Goal: Transaction & Acquisition: Purchase product/service

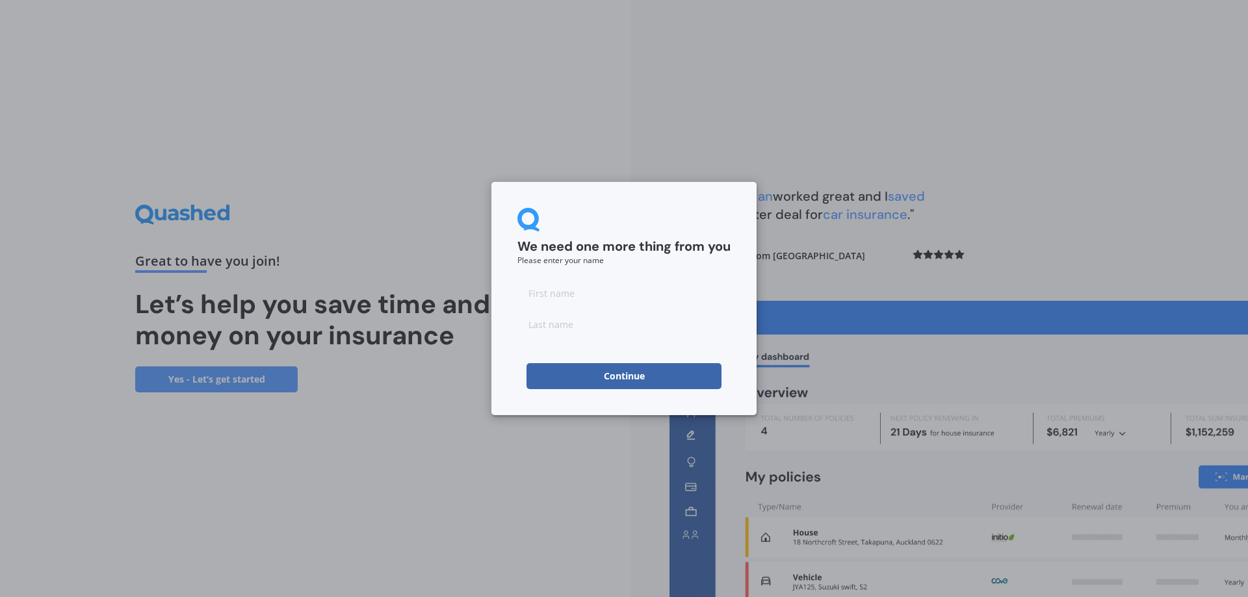
click at [553, 300] on input at bounding box center [623, 293] width 213 height 26
type input "Wayne"
click at [575, 328] on input at bounding box center [623, 324] width 213 height 26
type input "Fausett"
click at [593, 373] on button "Continue" at bounding box center [623, 376] width 195 height 26
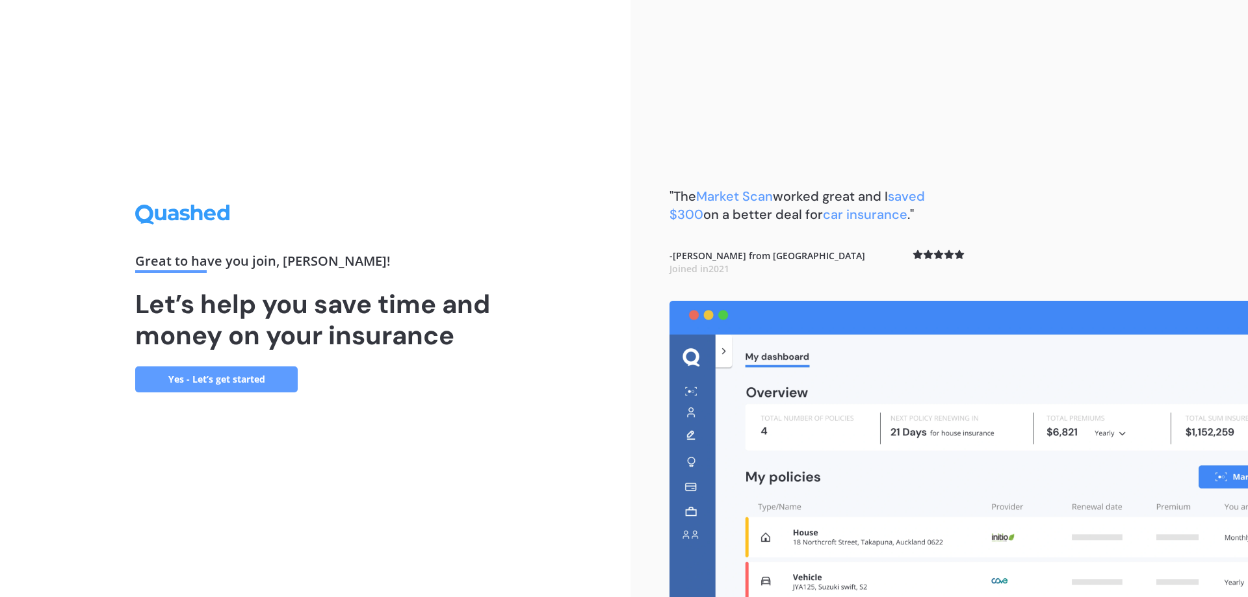
click at [214, 375] on link "Yes - Let’s get started" at bounding box center [216, 380] width 162 height 26
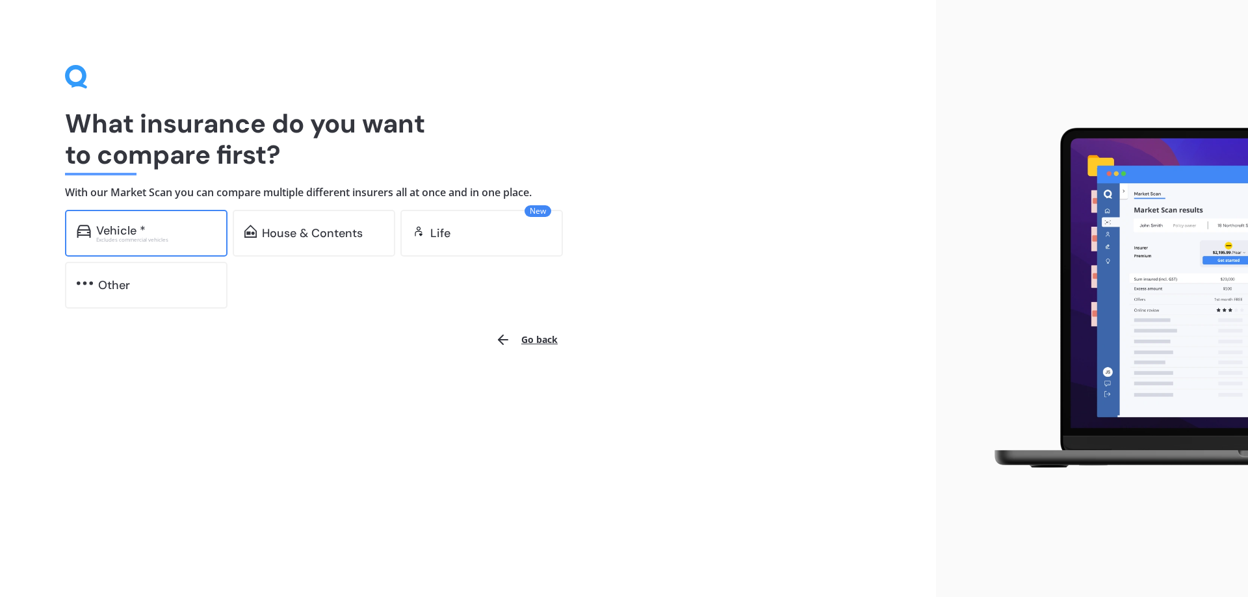
click at [130, 233] on div "Vehicle *" at bounding box center [120, 230] width 49 height 13
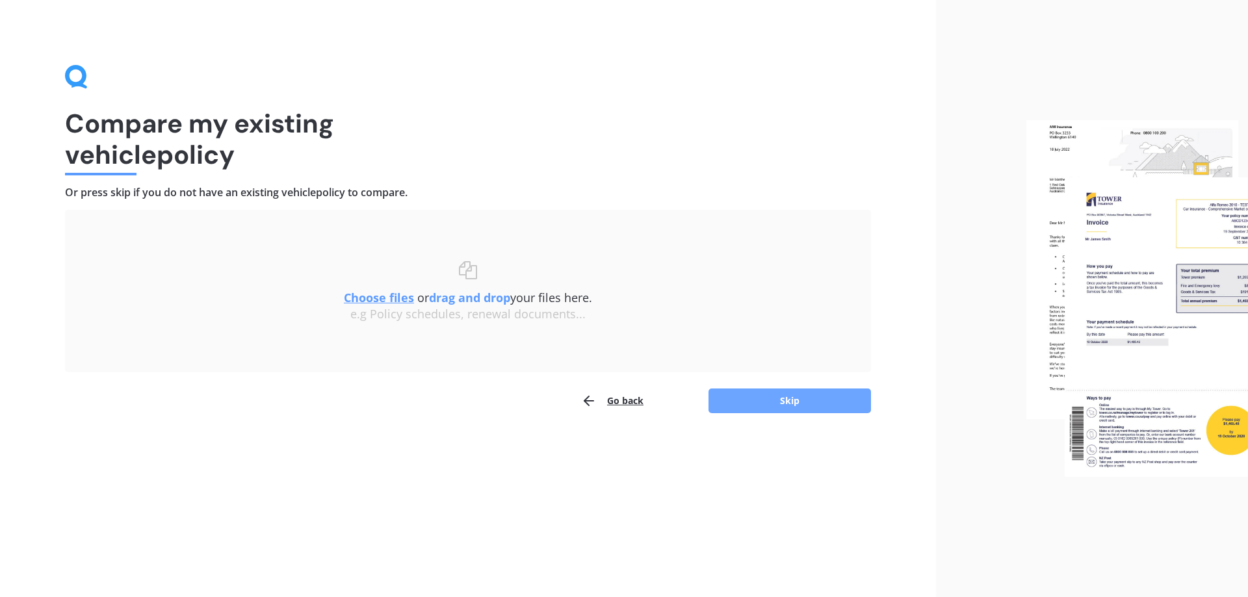
click at [762, 406] on button "Skip" at bounding box center [789, 401] width 162 height 25
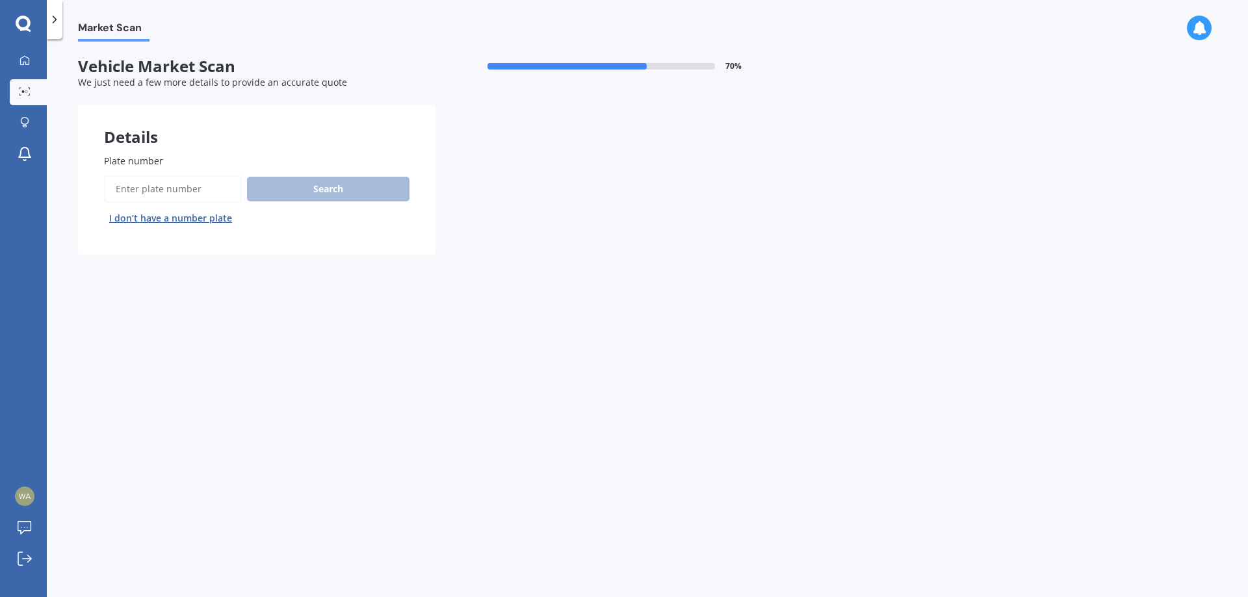
click at [163, 186] on input "Plate number" at bounding box center [173, 188] width 138 height 27
type input "hjw220"
click at [345, 190] on button "Search" at bounding box center [328, 189] width 162 height 25
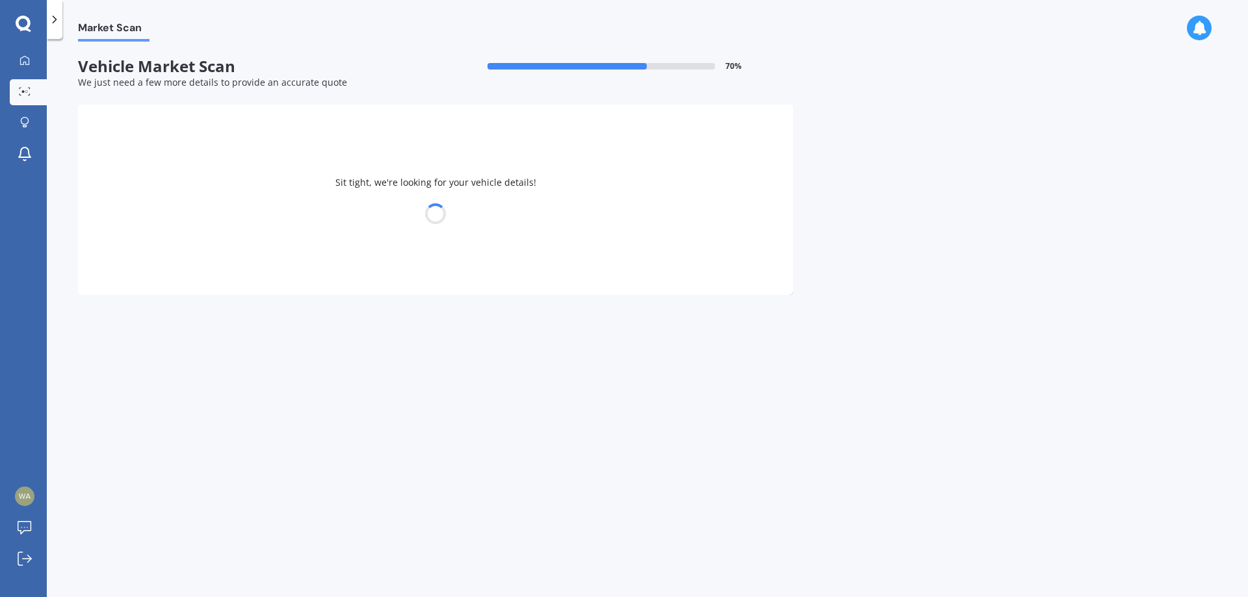
select select "HONDA"
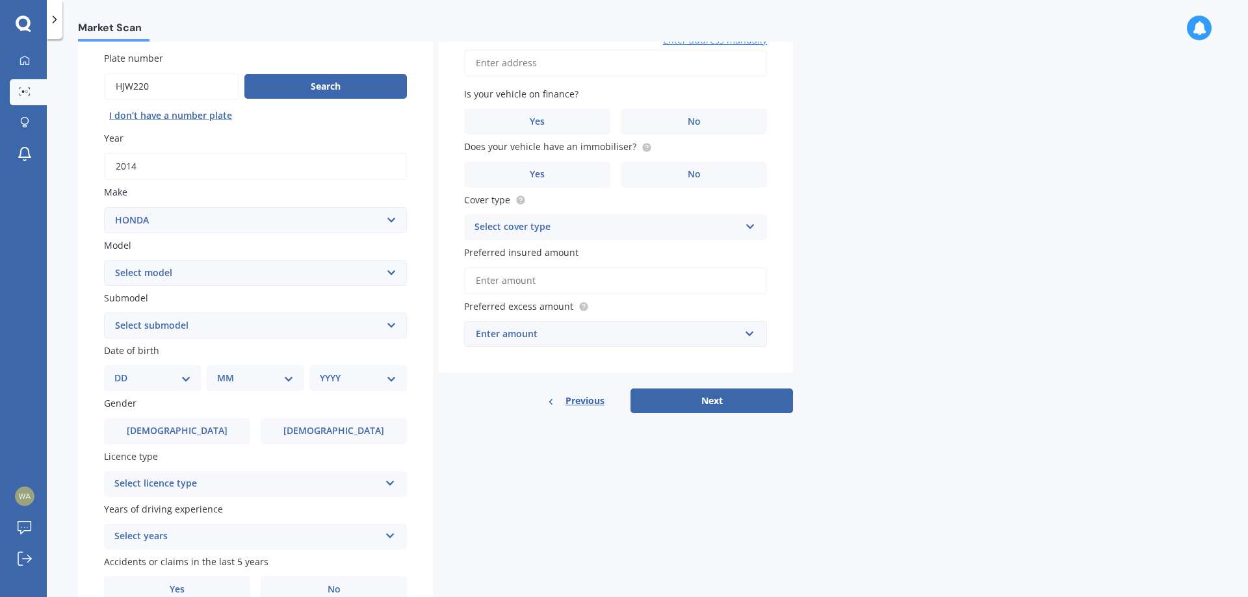
scroll to position [59, 0]
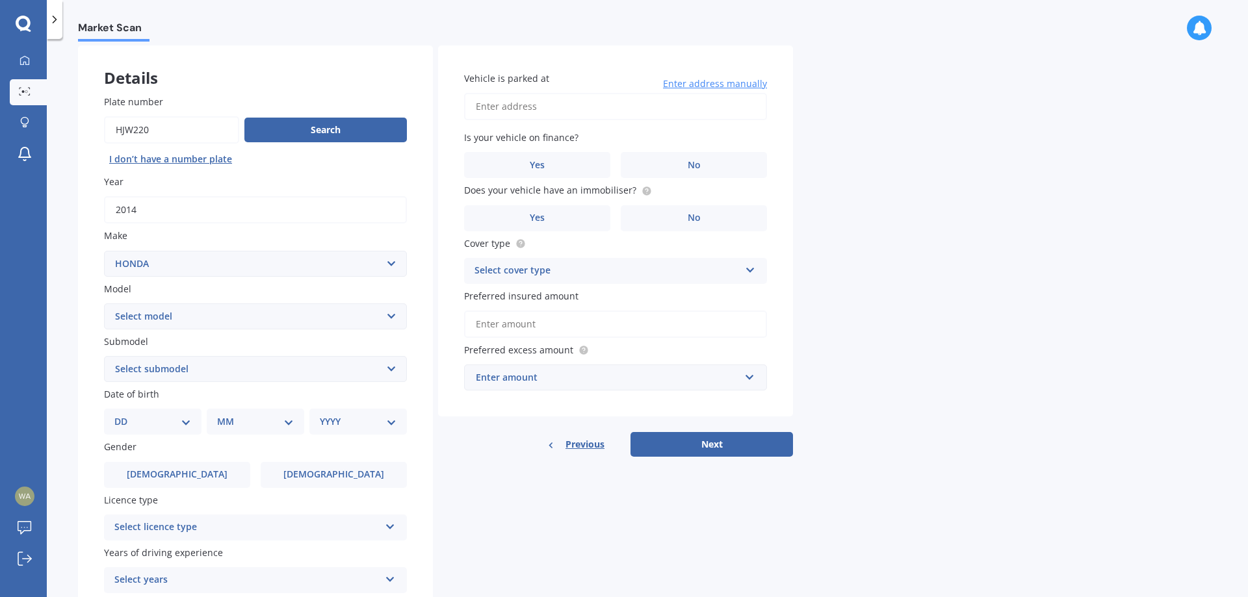
click at [262, 321] on select "Select model Accord Acty Acura Airwave Ascot Avancier Beat Capa City Civic Conc…" at bounding box center [255, 317] width 303 height 26
select select "CR-V"
click at [104, 304] on select "Select model Accord Acty Acura Airwave Ascot Avancier Beat Capa City Civic Conc…" at bounding box center [255, 317] width 303 height 26
click at [240, 365] on select "Select submodel (all other) 2WD 2WD Sport 7 1.5 2WD Touring 1.5 4WD AWD AWD Spo…" at bounding box center [255, 369] width 303 height 26
select select "SPORT 2.4"
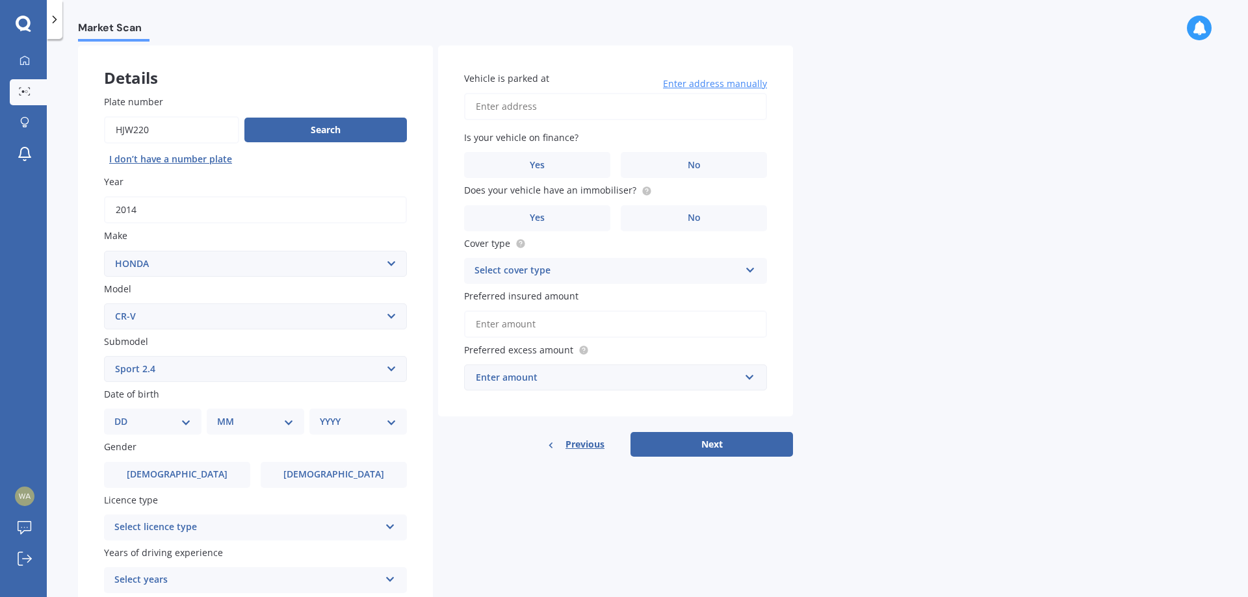
click at [104, 356] on select "Select submodel (all other) 2WD 2WD Sport 7 1.5 2WD Touring 1.5 4WD AWD AWD Spo…" at bounding box center [255, 369] width 303 height 26
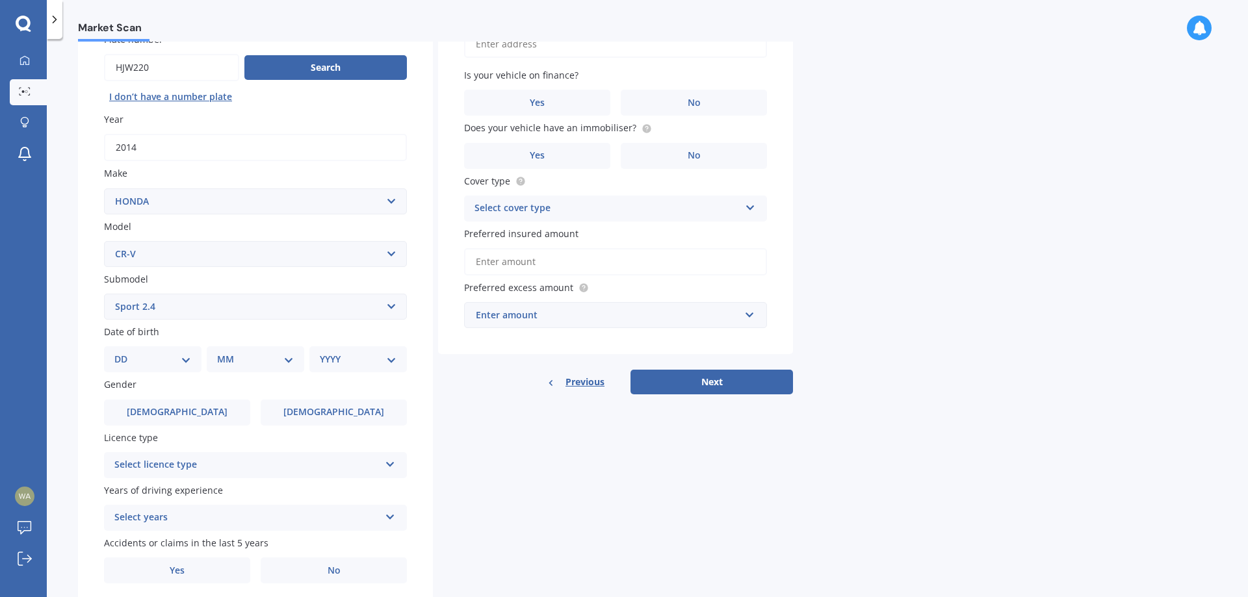
scroll to position [168, 0]
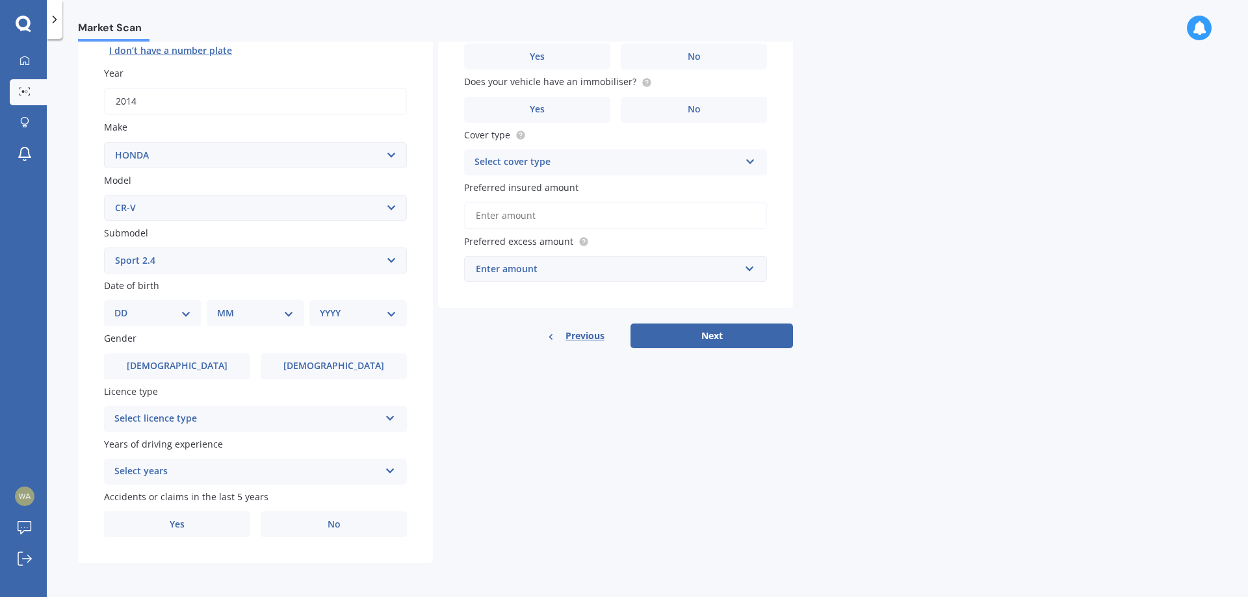
click at [187, 314] on select "DD 01 02 03 04 05 06 07 08 09 10 11 12 13 14 15 16 17 18 19 20 21 22 23 24 25 2…" at bounding box center [152, 313] width 77 height 14
select select "13"
click at [125, 306] on select "DD 01 02 03 04 05 06 07 08 09 10 11 12 13 14 15 16 17 18 19 20 21 22 23 24 25 2…" at bounding box center [152, 313] width 77 height 14
click at [247, 307] on select "MM 01 02 03 04 05 06 07 08 09 10 11 12" at bounding box center [257, 313] width 71 height 14
select select "06"
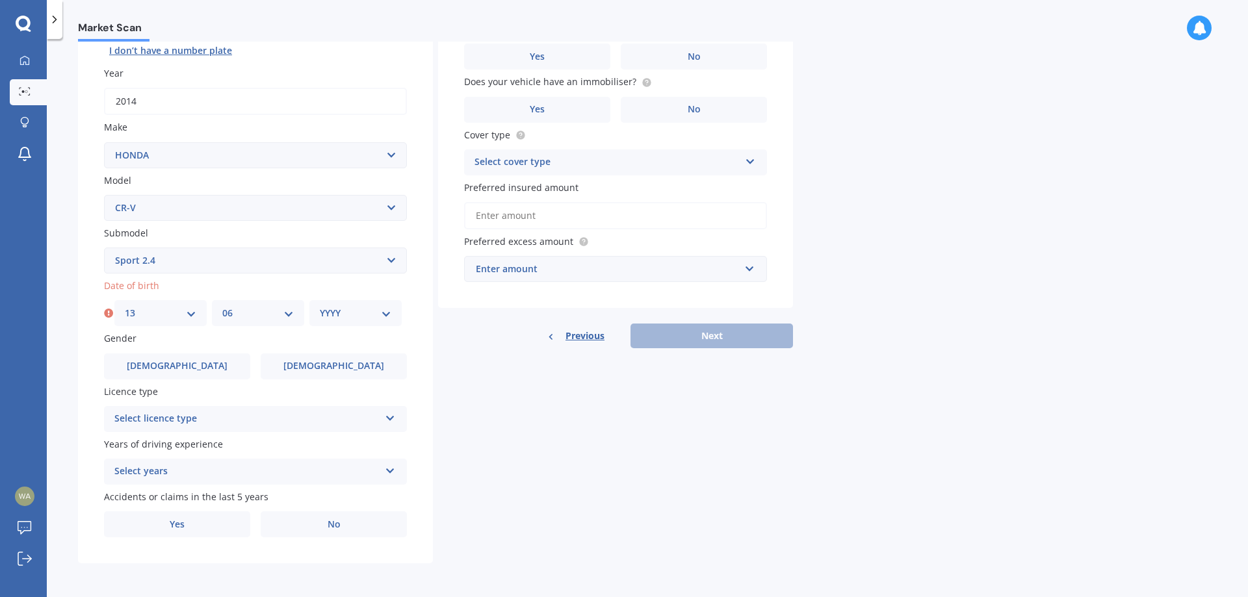
click at [222, 306] on select "MM 01 02 03 04 05 06 07 08 09 10 11 12" at bounding box center [257, 313] width 71 height 14
click at [339, 322] on div "YYYY 2025 2024 2023 2022 2021 2020 2019 2018 2017 2016 2015 2014 2013 2012 2011…" at bounding box center [355, 313] width 92 height 26
click at [343, 315] on select "YYYY 2025 2024 2023 2022 2021 2020 2019 2018 2017 2016 2015 2014 2013 2012 2011…" at bounding box center [355, 313] width 71 height 14
select select "1972"
click at [320, 306] on select "YYYY 2025 2024 2023 2022 2021 2020 2019 2018 2017 2016 2015 2014 2013 2012 2011…" at bounding box center [355, 313] width 71 height 14
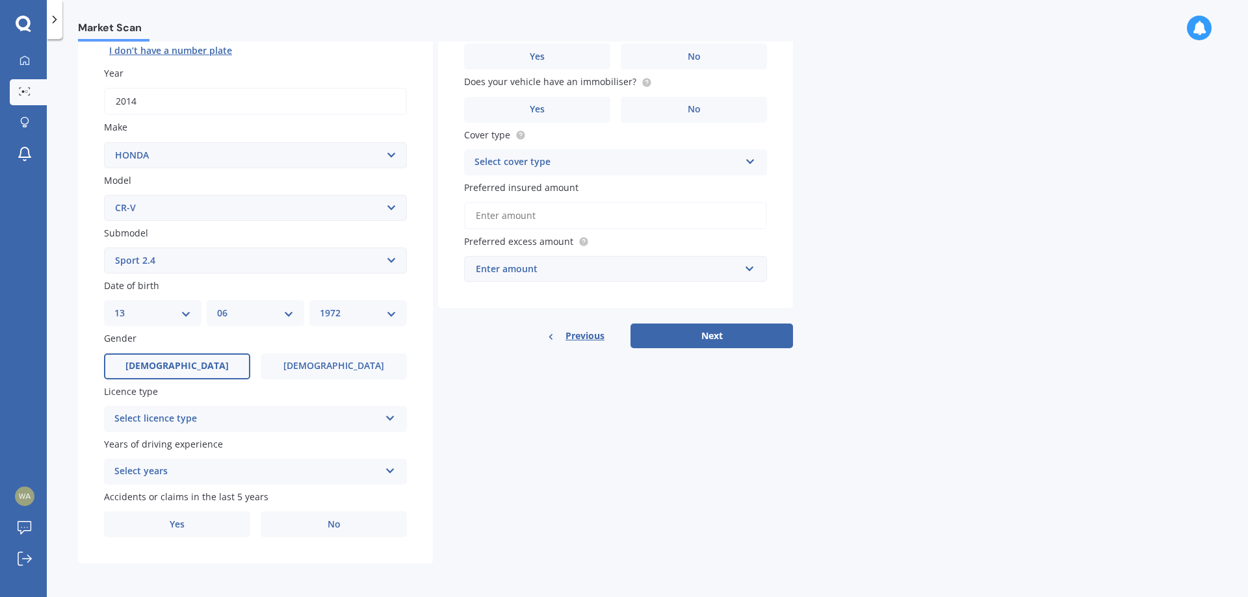
click at [196, 360] on label "Male" at bounding box center [177, 367] width 146 height 26
click at [0, 0] on input "Male" at bounding box center [0, 0] width 0 height 0
click at [202, 421] on div "Select licence type" at bounding box center [246, 419] width 265 height 16
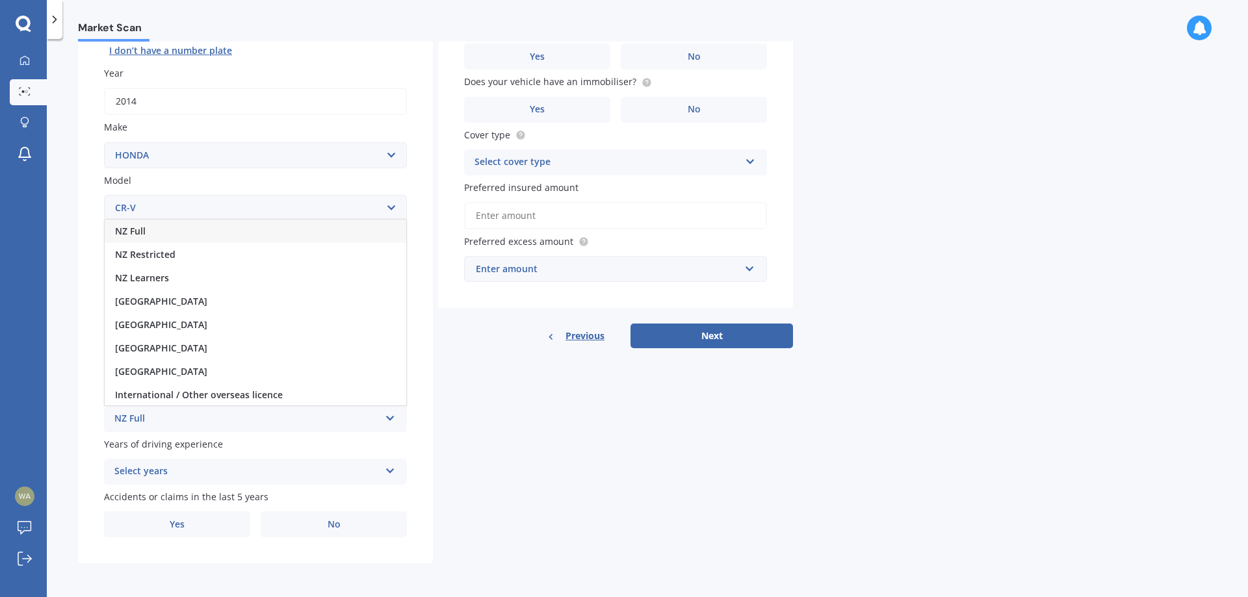
click at [144, 227] on span "NZ Full" at bounding box center [130, 231] width 31 height 12
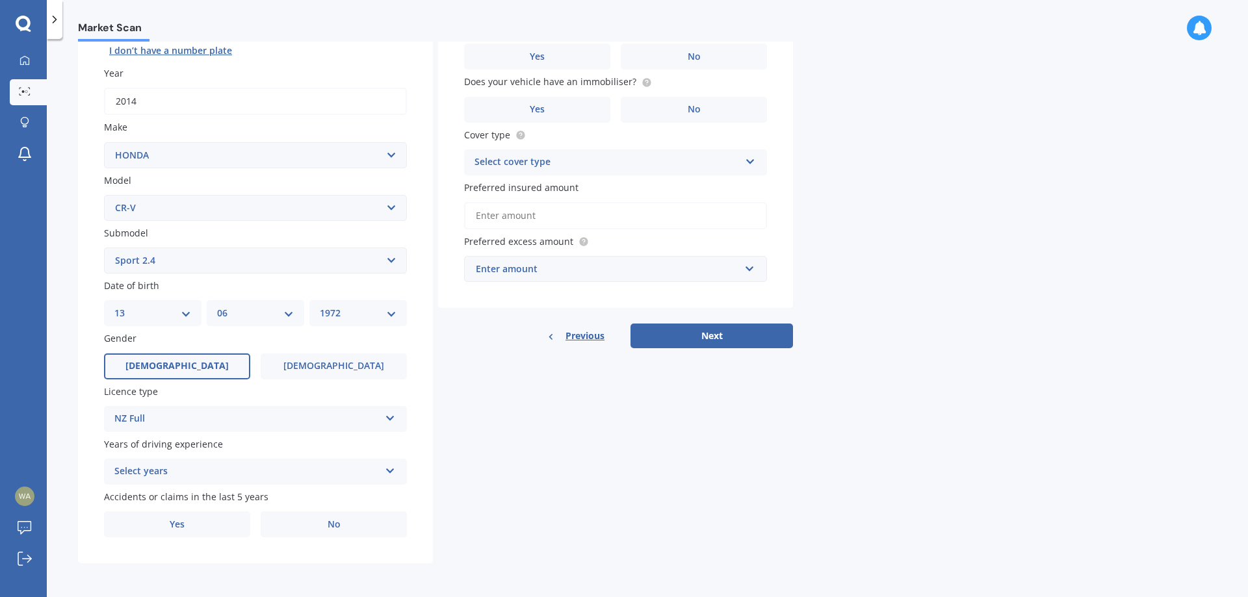
click at [211, 470] on div "Select years" at bounding box center [246, 472] width 265 height 16
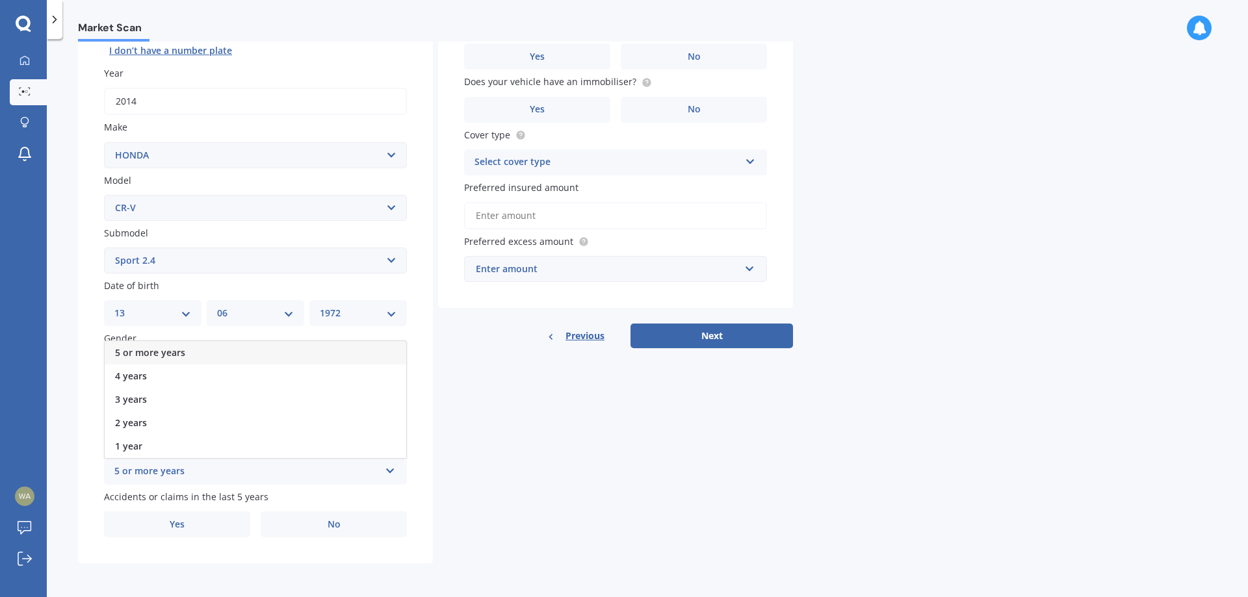
click at [167, 346] on span "5 or more years" at bounding box center [150, 352] width 70 height 12
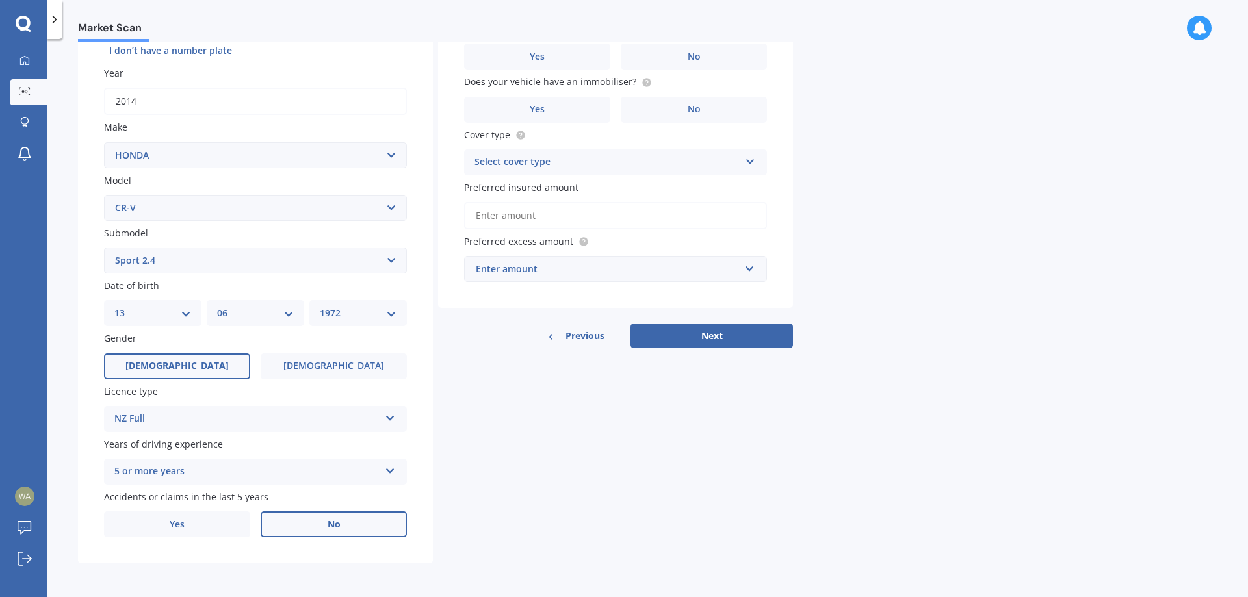
click at [298, 530] on label "No" at bounding box center [334, 525] width 146 height 26
click at [0, 0] on input "No" at bounding box center [0, 0] width 0 height 0
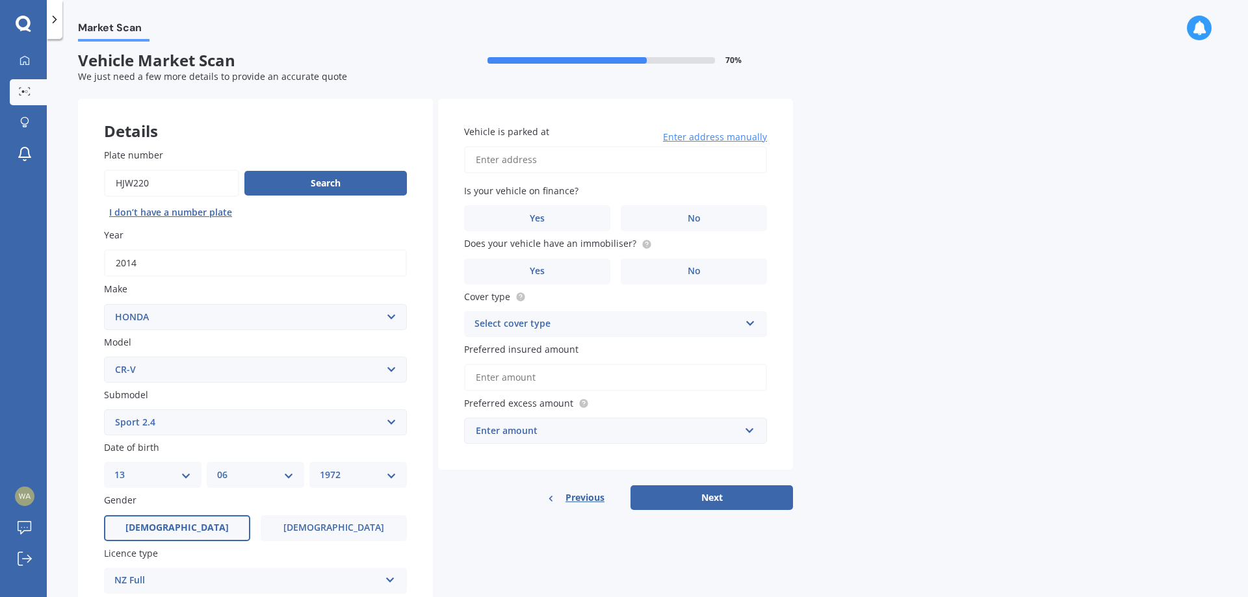
scroll to position [0, 0]
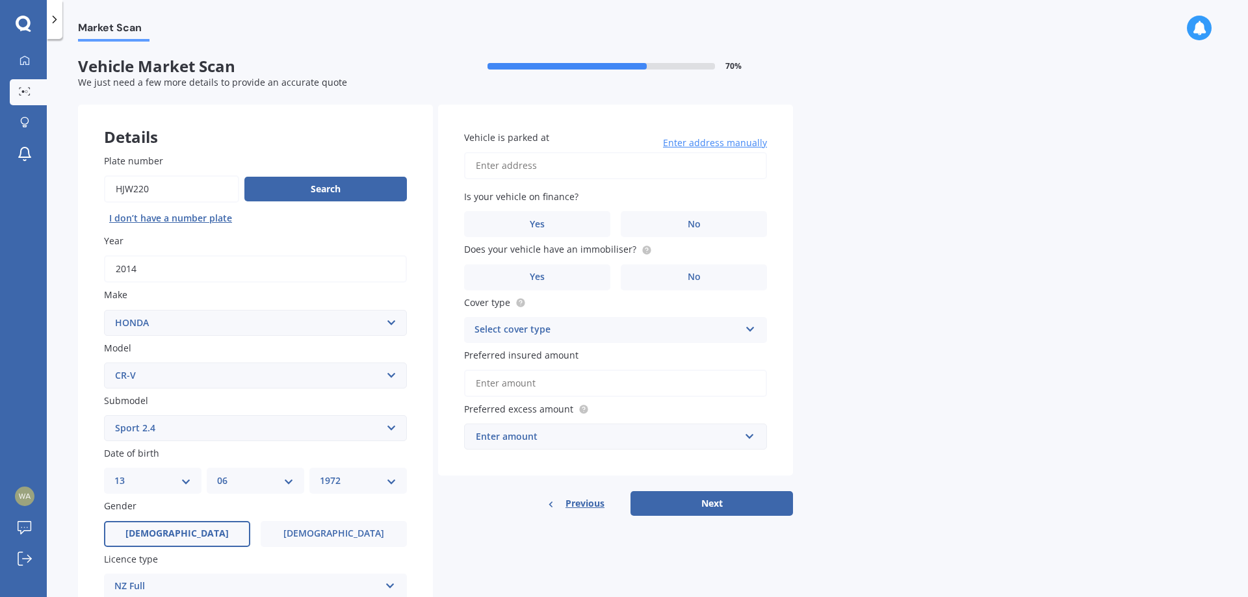
click at [515, 166] on input "Vehicle is parked at" at bounding box center [615, 165] width 303 height 27
type input "2"
type input "259 Adler Drive, Ohauiti 3112"
click at [684, 217] on label "No" at bounding box center [694, 224] width 146 height 26
click at [0, 0] on input "No" at bounding box center [0, 0] width 0 height 0
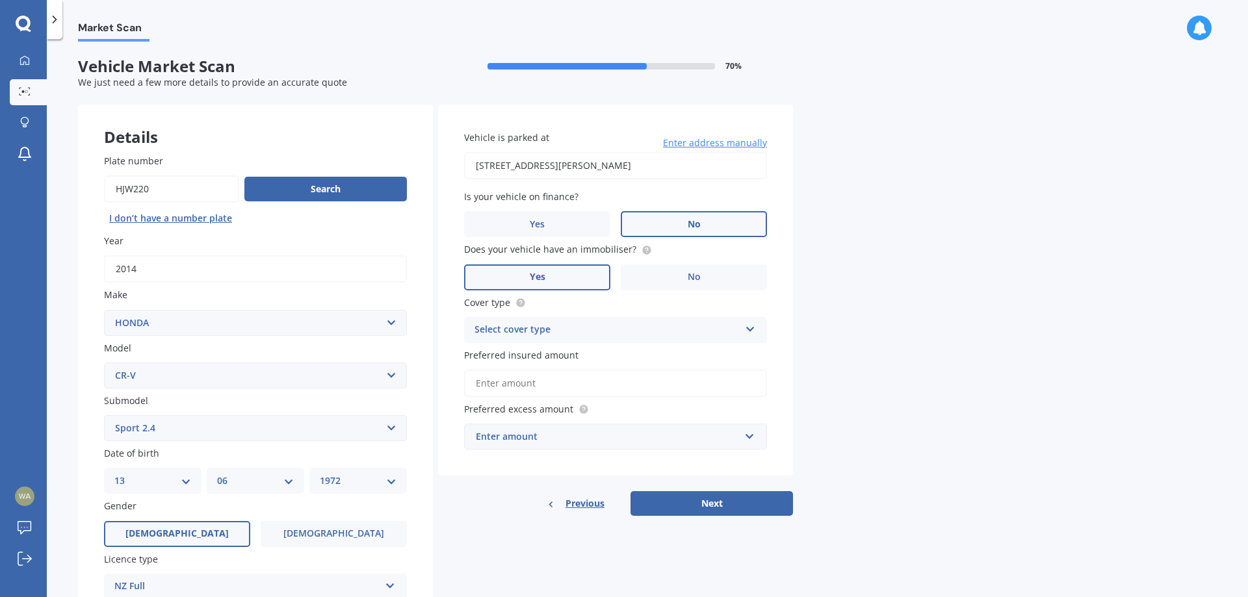
click at [557, 272] on label "Yes" at bounding box center [537, 278] width 146 height 26
click at [0, 0] on input "Yes" at bounding box center [0, 0] width 0 height 0
click at [653, 272] on label "No" at bounding box center [694, 278] width 146 height 26
click at [0, 0] on input "No" at bounding box center [0, 0] width 0 height 0
click at [593, 324] on div "Select cover type" at bounding box center [606, 330] width 265 height 16
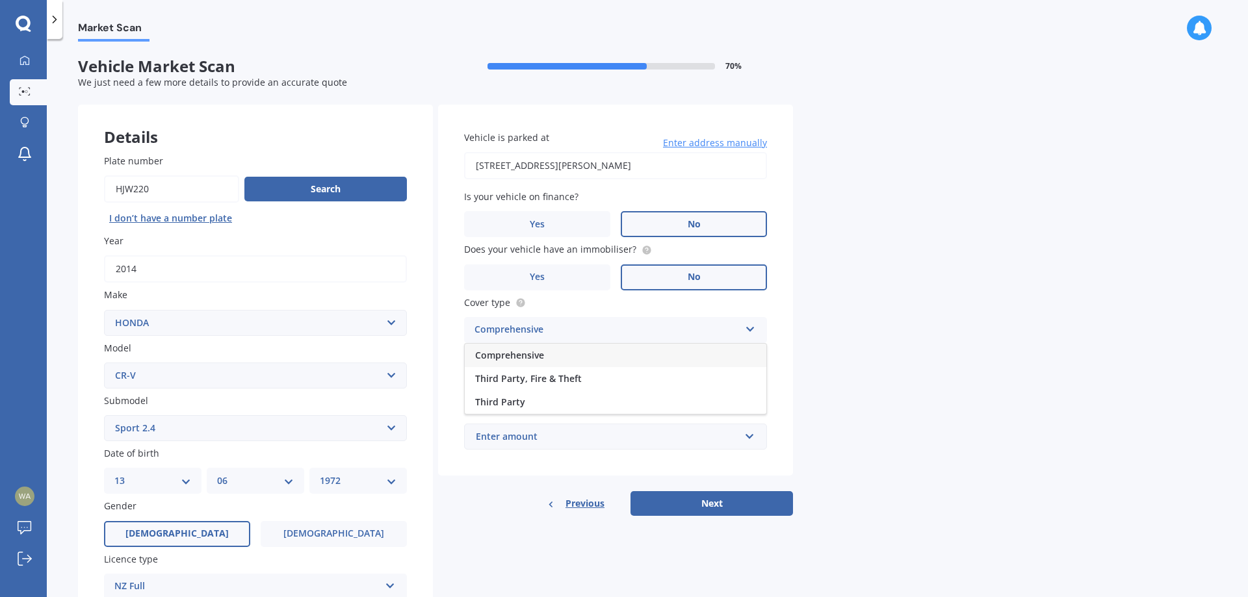
click at [549, 355] on div "Comprehensive" at bounding box center [616, 355] width 302 height 23
click at [552, 385] on input "Preferred insured amount" at bounding box center [615, 383] width 303 height 27
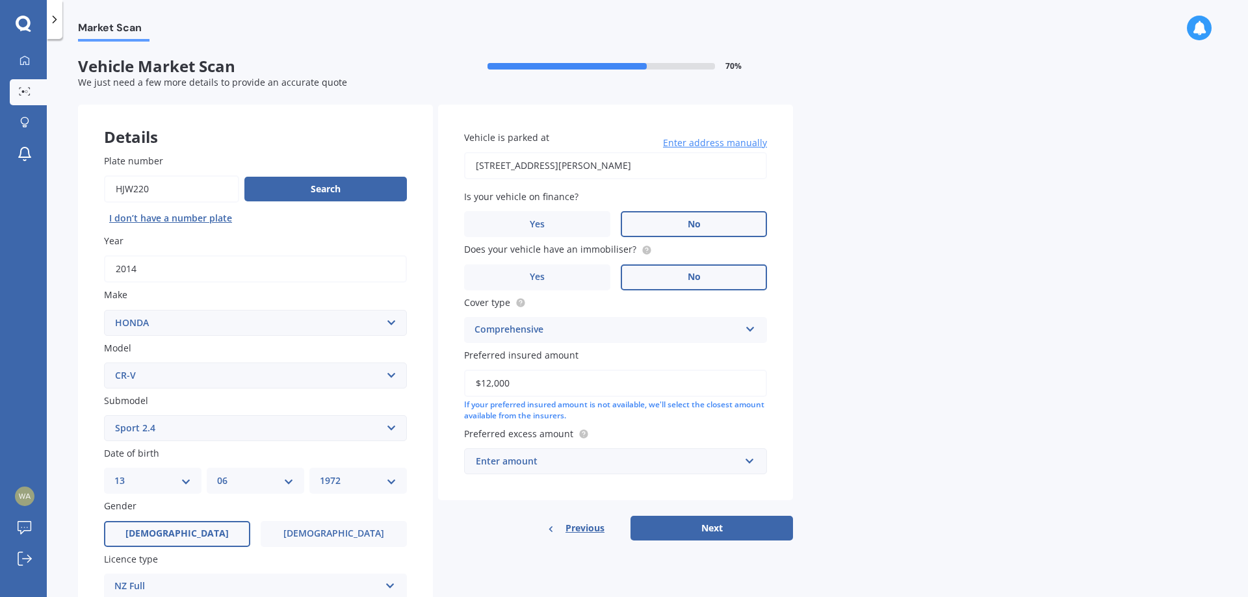
type input "$12,000"
click at [567, 467] on div "Enter amount" at bounding box center [608, 461] width 264 height 14
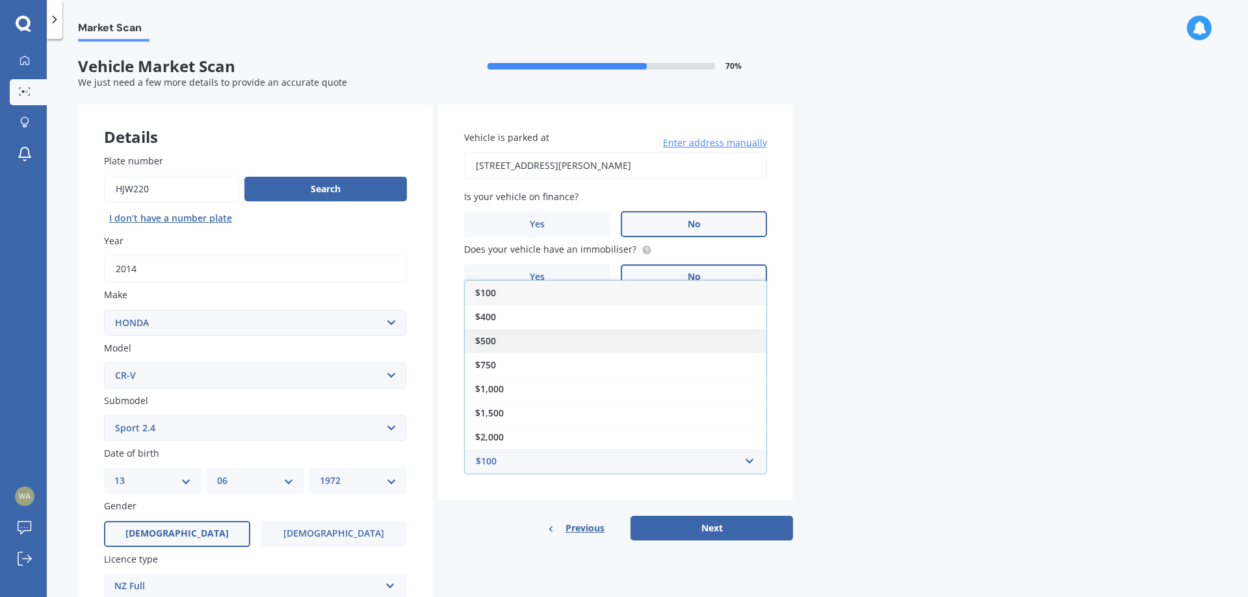
click at [504, 335] on div "$500" at bounding box center [616, 341] width 302 height 24
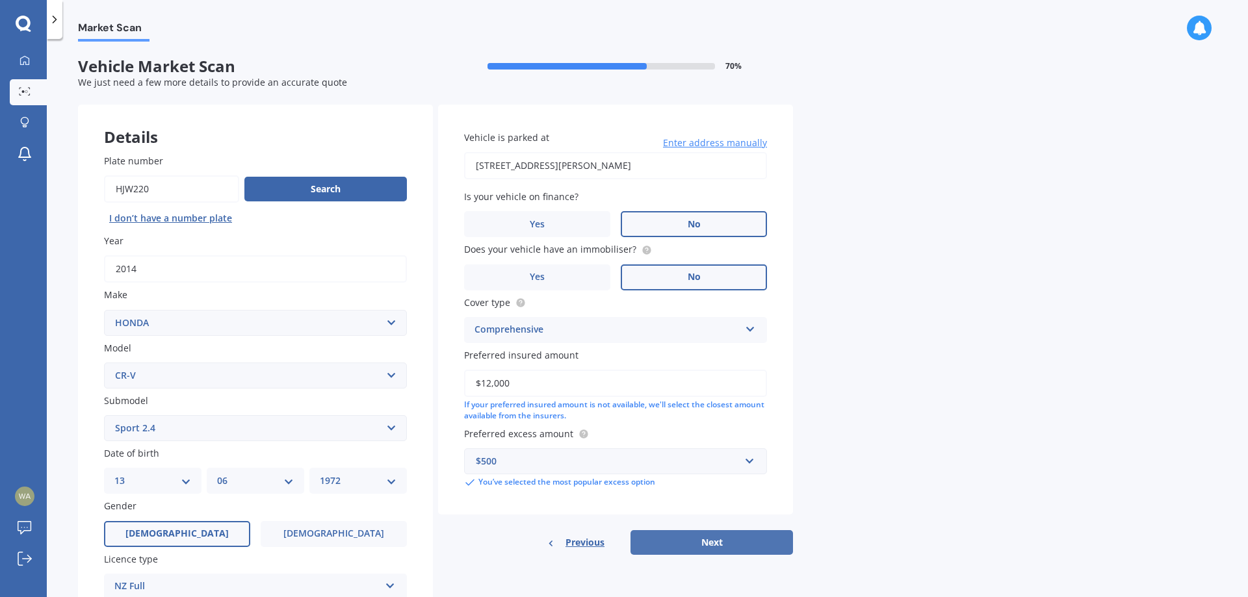
click at [686, 536] on button "Next" at bounding box center [711, 542] width 162 height 25
select select "13"
select select "06"
select select "1972"
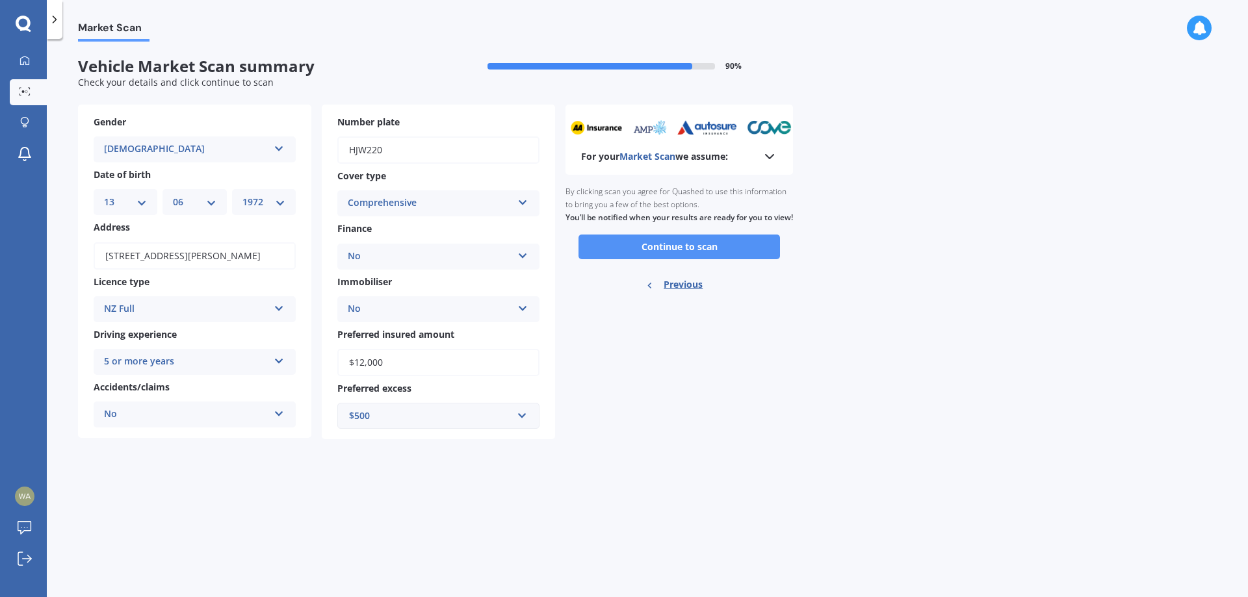
click at [647, 256] on button "Continue to scan" at bounding box center [678, 247] width 201 height 25
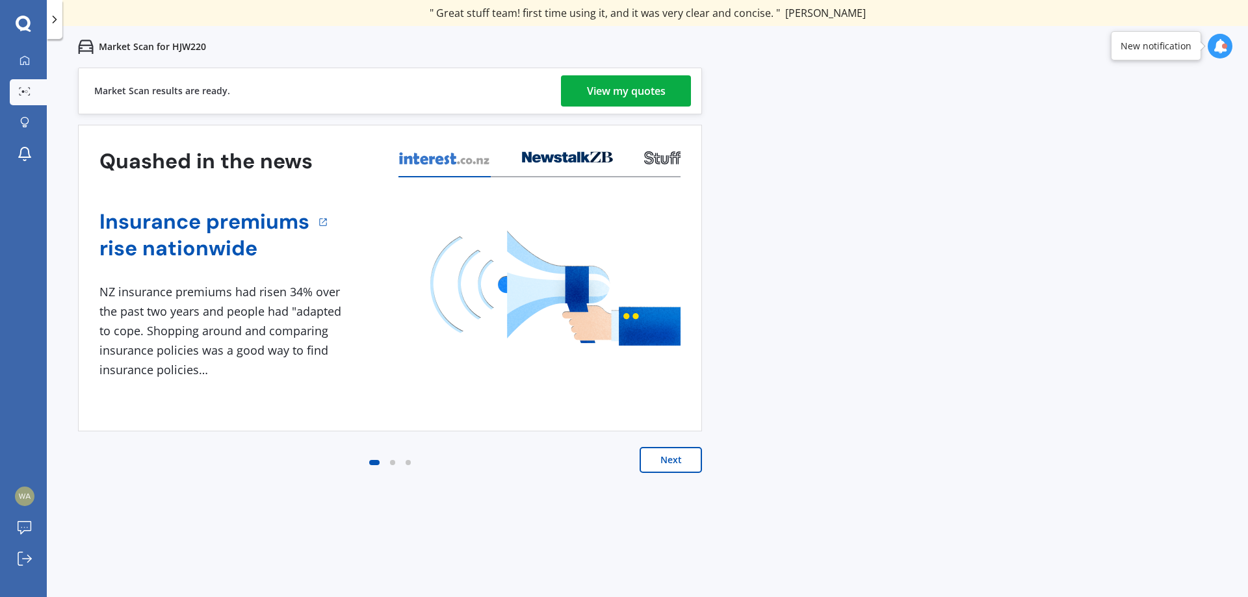
click at [614, 97] on div "View my quotes" at bounding box center [626, 90] width 79 height 31
